Goal: Information Seeking & Learning: Learn about a topic

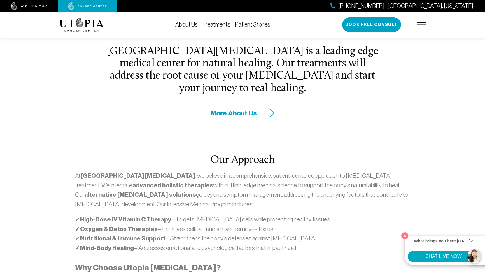
scroll to position [505, 0]
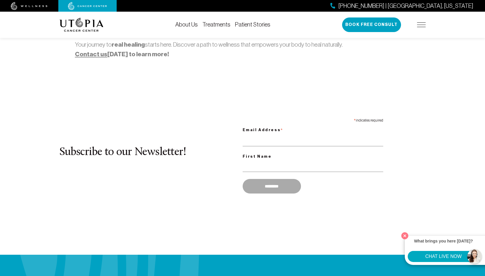
click at [433, 257] on button "CHAT LIVE NOW" at bounding box center [442, 256] width 71 height 11
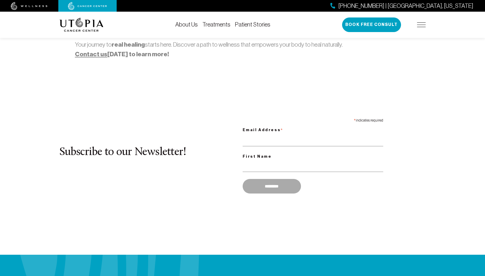
click at [217, 24] on link "Treatments" at bounding box center [216, 24] width 28 height 6
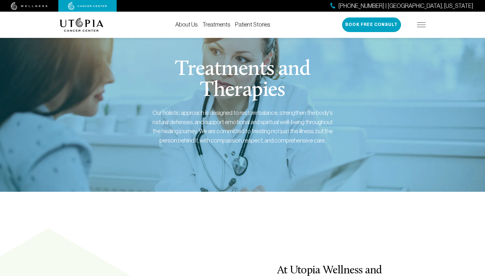
click at [217, 26] on link "Treatments" at bounding box center [216, 24] width 28 height 6
click at [249, 25] on link "Patient Stories" at bounding box center [252, 24] width 35 height 6
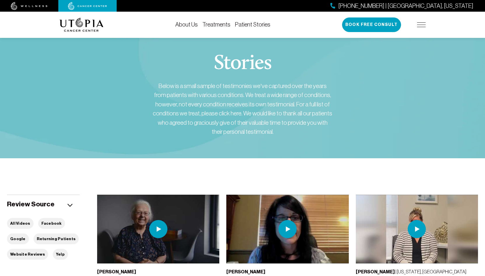
scroll to position [117, 0]
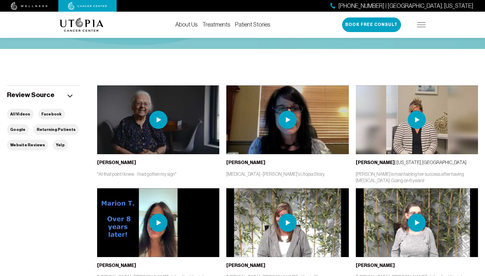
click at [283, 120] on img at bounding box center [287, 120] width 18 height 18
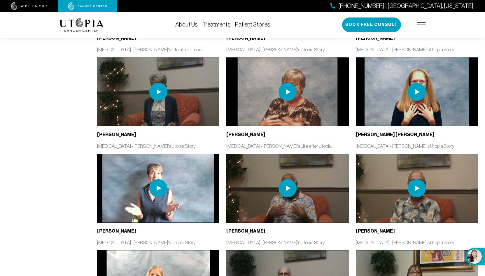
scroll to position [505, 0]
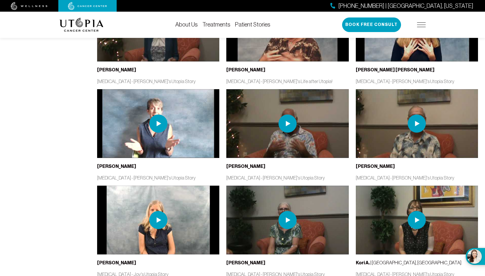
click at [157, 122] on img at bounding box center [158, 124] width 18 height 18
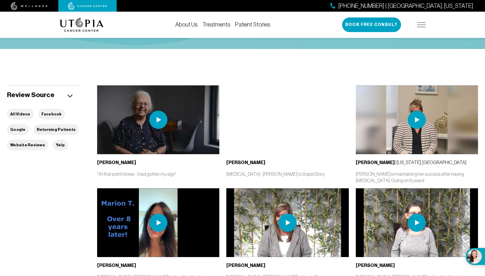
scroll to position [233, 0]
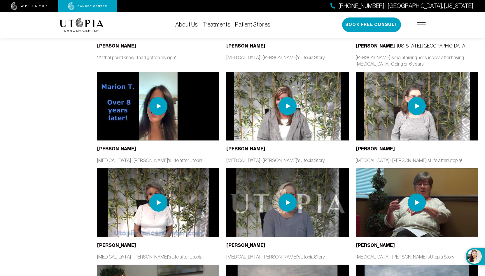
click at [421, 25] on img at bounding box center [421, 24] width 9 height 5
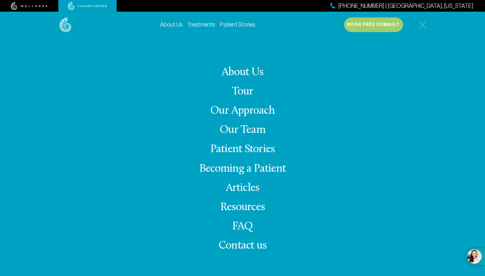
click at [252, 128] on link "Our Team" at bounding box center [242, 129] width 46 height 11
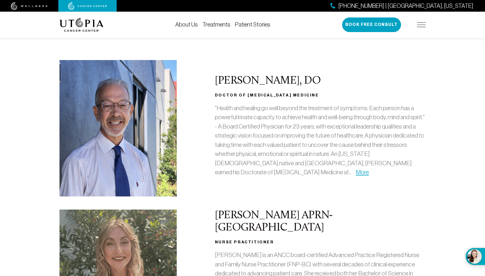
scroll to position [78, 0]
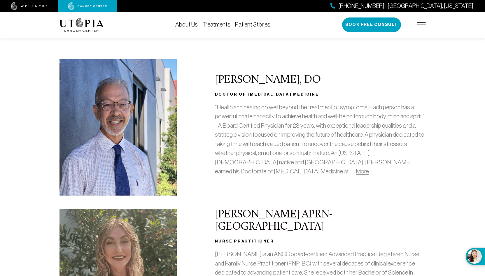
click at [356, 171] on link "More" at bounding box center [362, 171] width 13 height 7
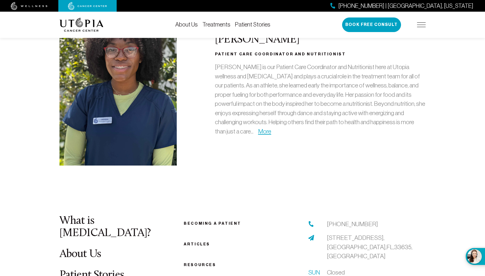
scroll to position [1904, 0]
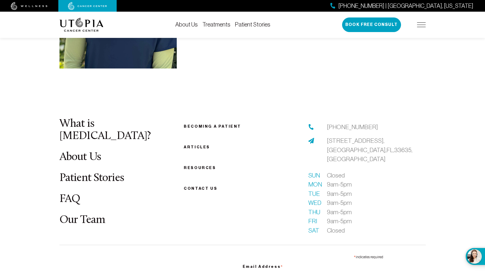
click at [82, 152] on link "About Us" at bounding box center [80, 157] width 42 height 11
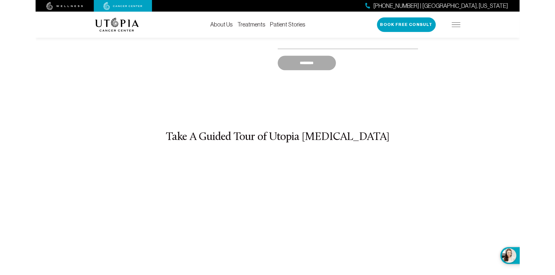
scroll to position [2115, 0]
